Goal: Use online tool/utility: Utilize a website feature to perform a specific function

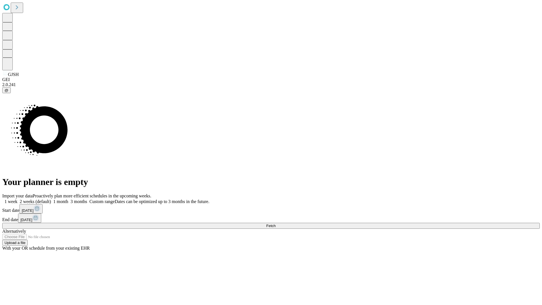
click at [275, 223] on span "Fetch" at bounding box center [270, 225] width 9 height 4
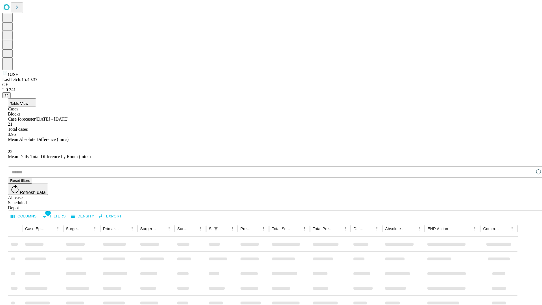
click at [28, 101] on span "Table View" at bounding box center [19, 103] width 18 height 4
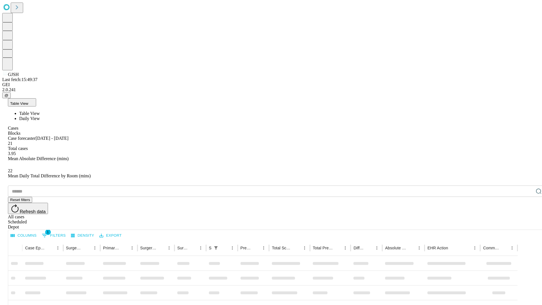
click at [40, 116] on span "Daily View" at bounding box center [29, 118] width 21 height 5
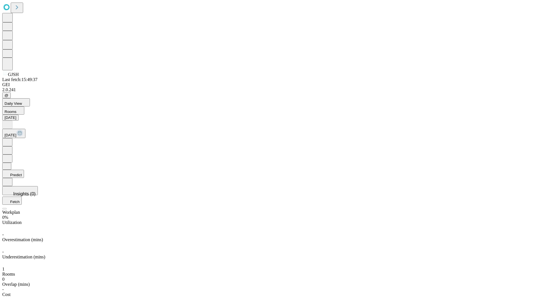
click at [24, 170] on button "Predict" at bounding box center [13, 174] width 22 height 8
